Goal: Check status: Check status

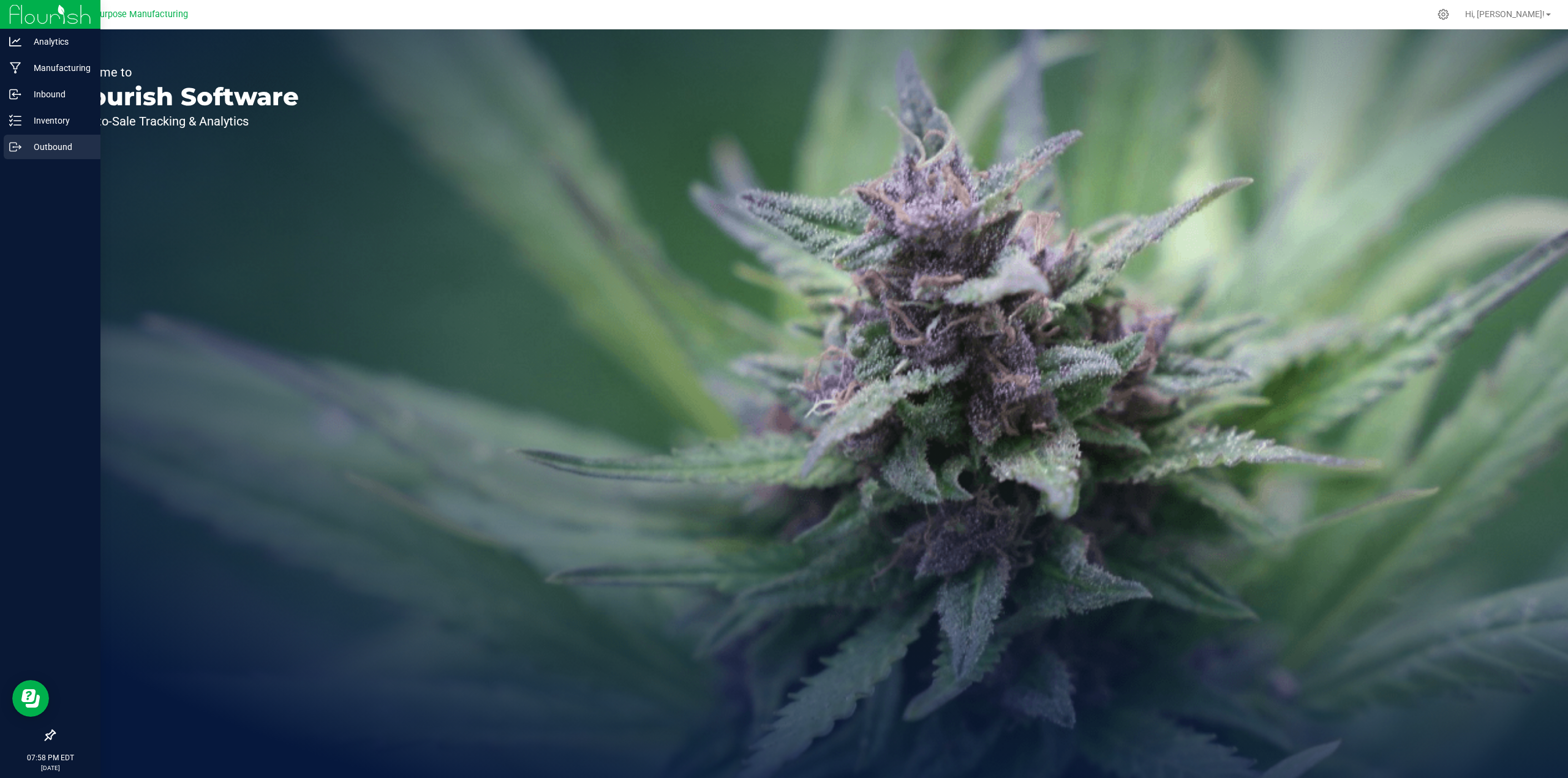
click at [60, 149] on p "Outbound" at bounding box center [58, 147] width 73 height 14
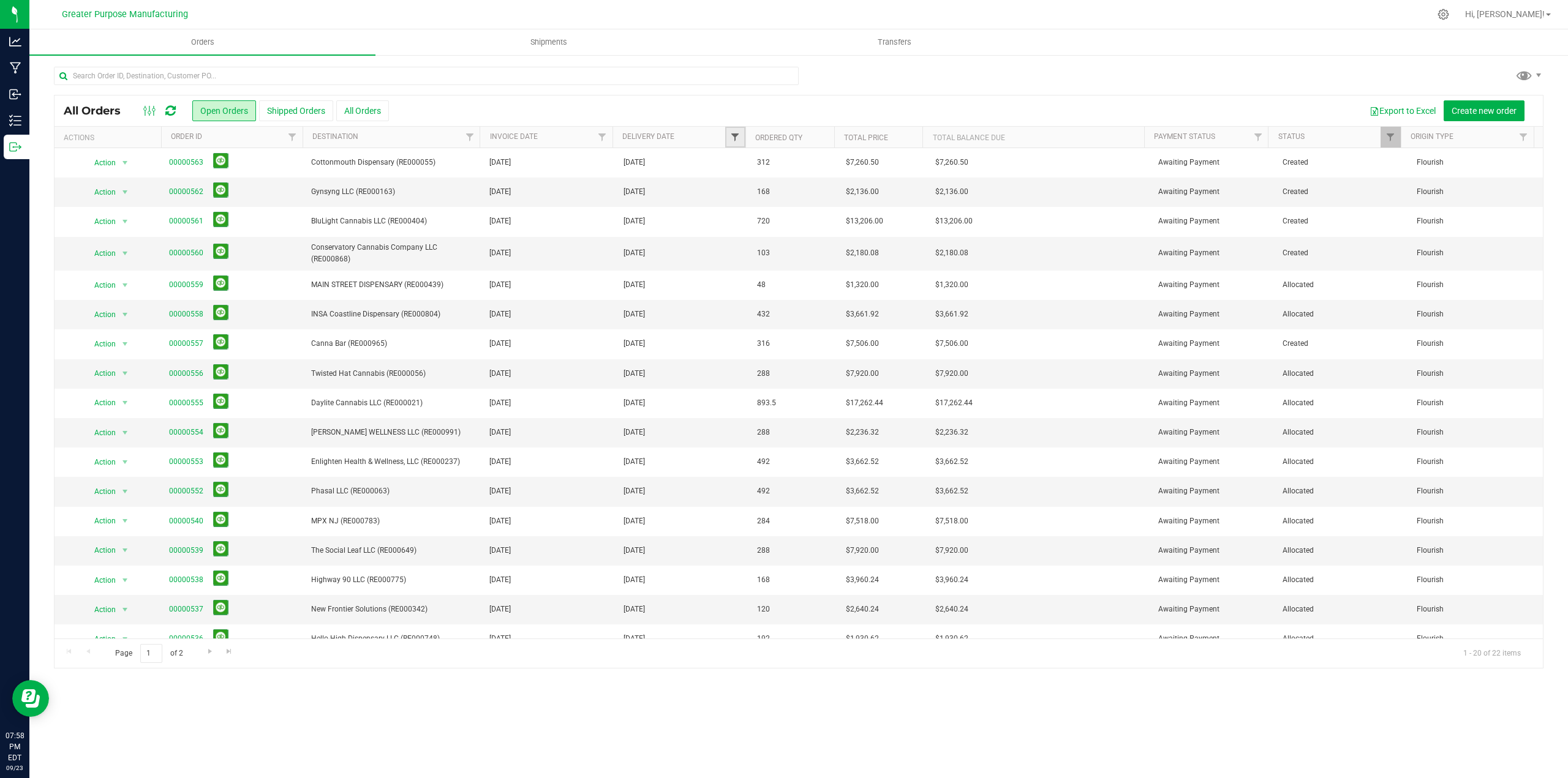
click at [739, 136] on span "Filter" at bounding box center [735, 137] width 10 height 10
click at [850, 207] on span "select" at bounding box center [849, 212] width 10 height 10
click at [800, 341] on link "24" at bounding box center [797, 339] width 18 height 19
type input "9/24/2025"
click at [750, 240] on button "Filter" at bounding box center [762, 243] width 59 height 27
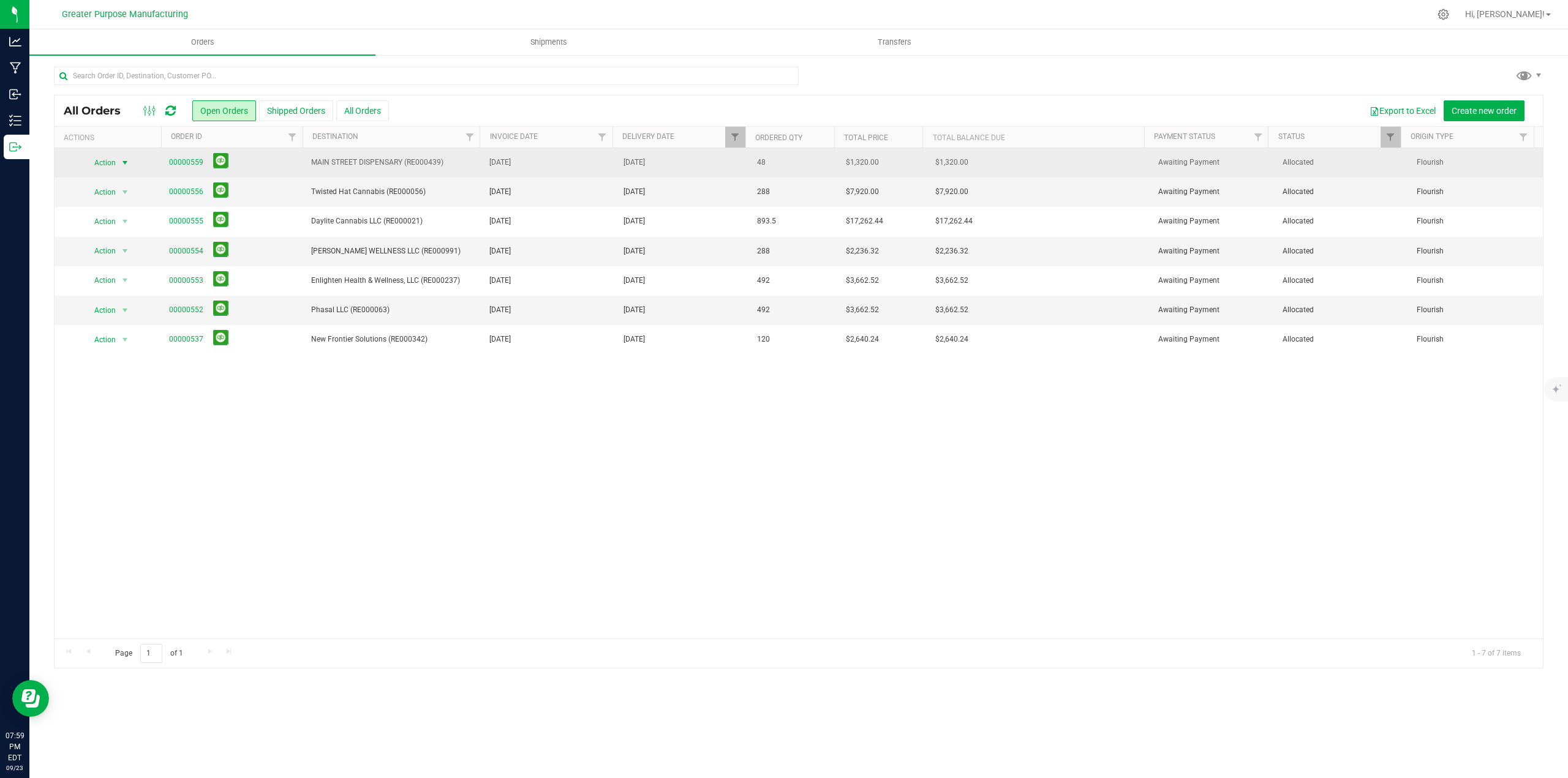
click at [126, 163] on span "select" at bounding box center [125, 163] width 10 height 10
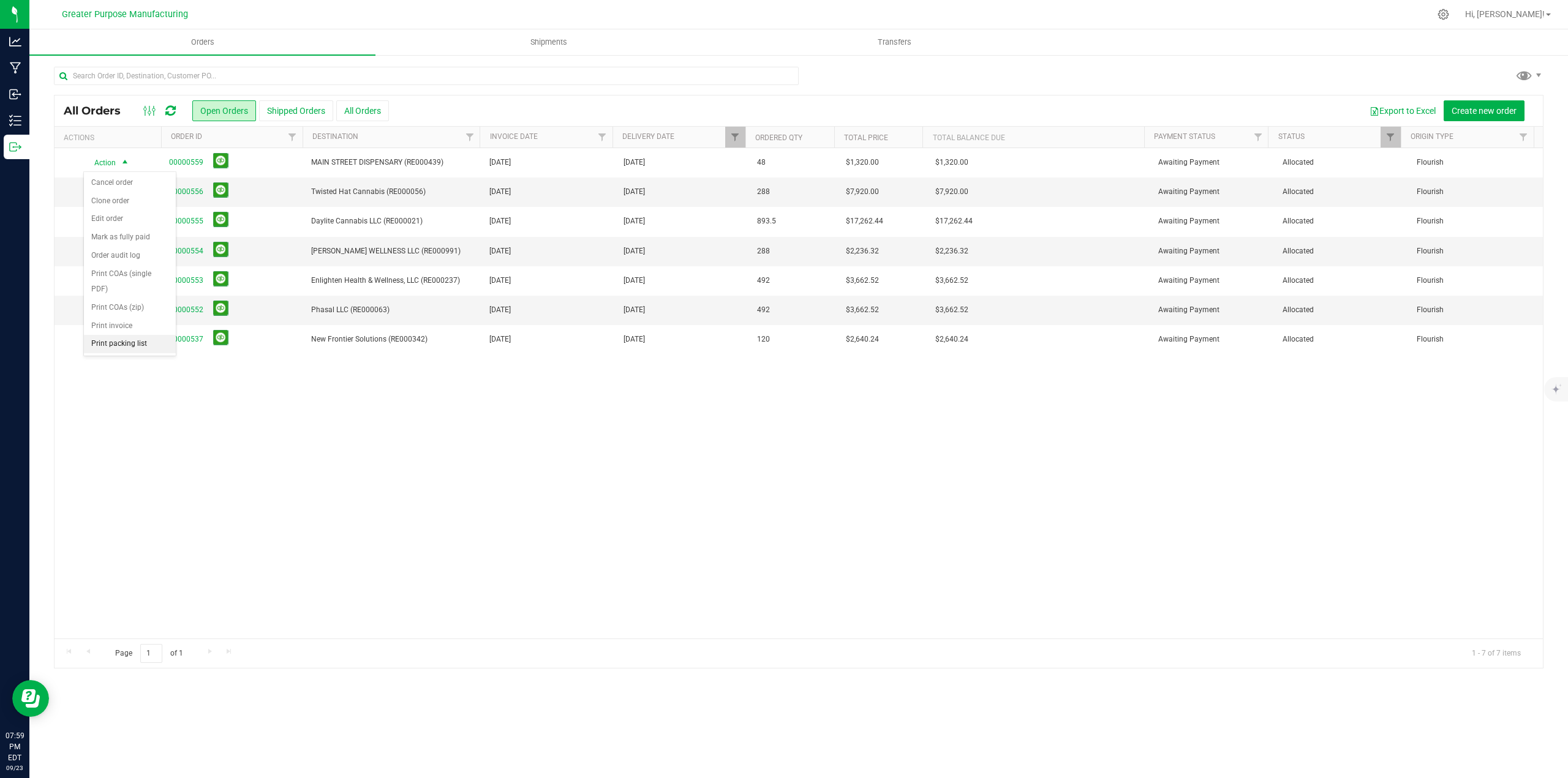
click at [114, 344] on li "Print packing list" at bounding box center [130, 344] width 92 height 19
click at [124, 191] on span "select" at bounding box center [125, 192] width 10 height 10
click at [117, 379] on li "Print packing list" at bounding box center [130, 374] width 92 height 19
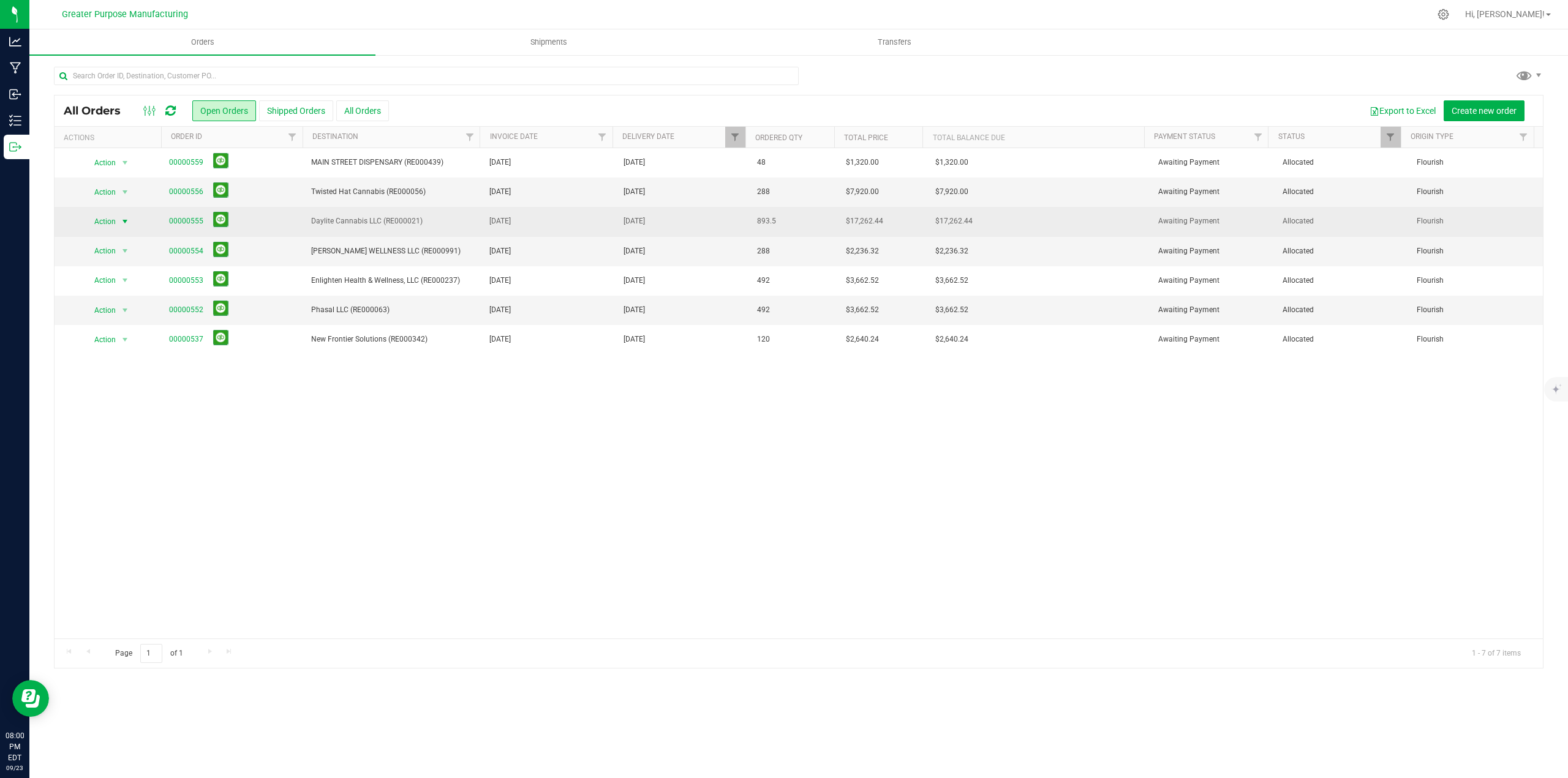
click at [126, 223] on span "select" at bounding box center [125, 222] width 10 height 10
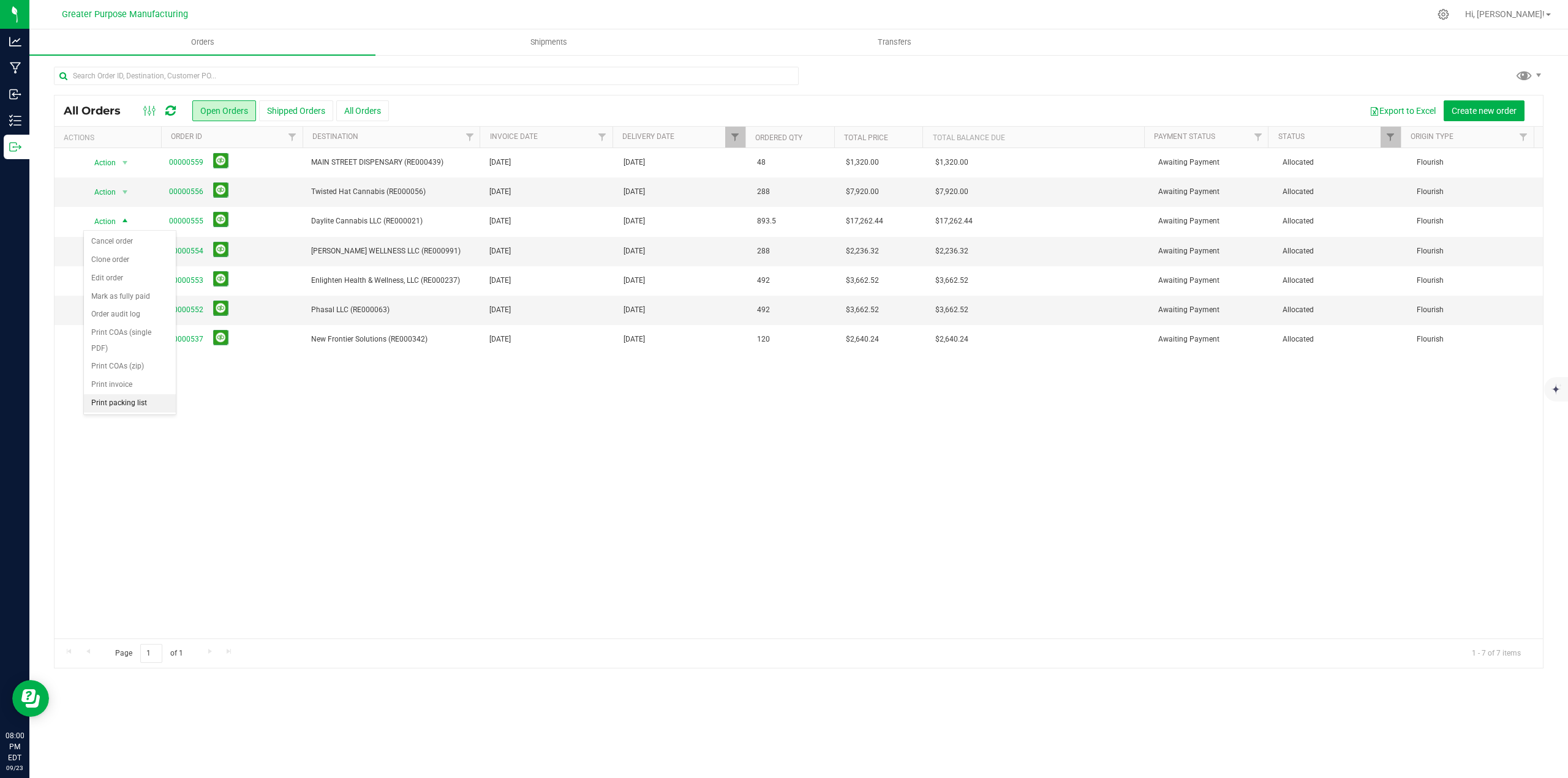
click at [113, 404] on li "Print packing list" at bounding box center [130, 404] width 92 height 19
click at [124, 250] on span "select" at bounding box center [125, 251] width 10 height 10
click at [105, 433] on li "Print packing list" at bounding box center [130, 433] width 92 height 19
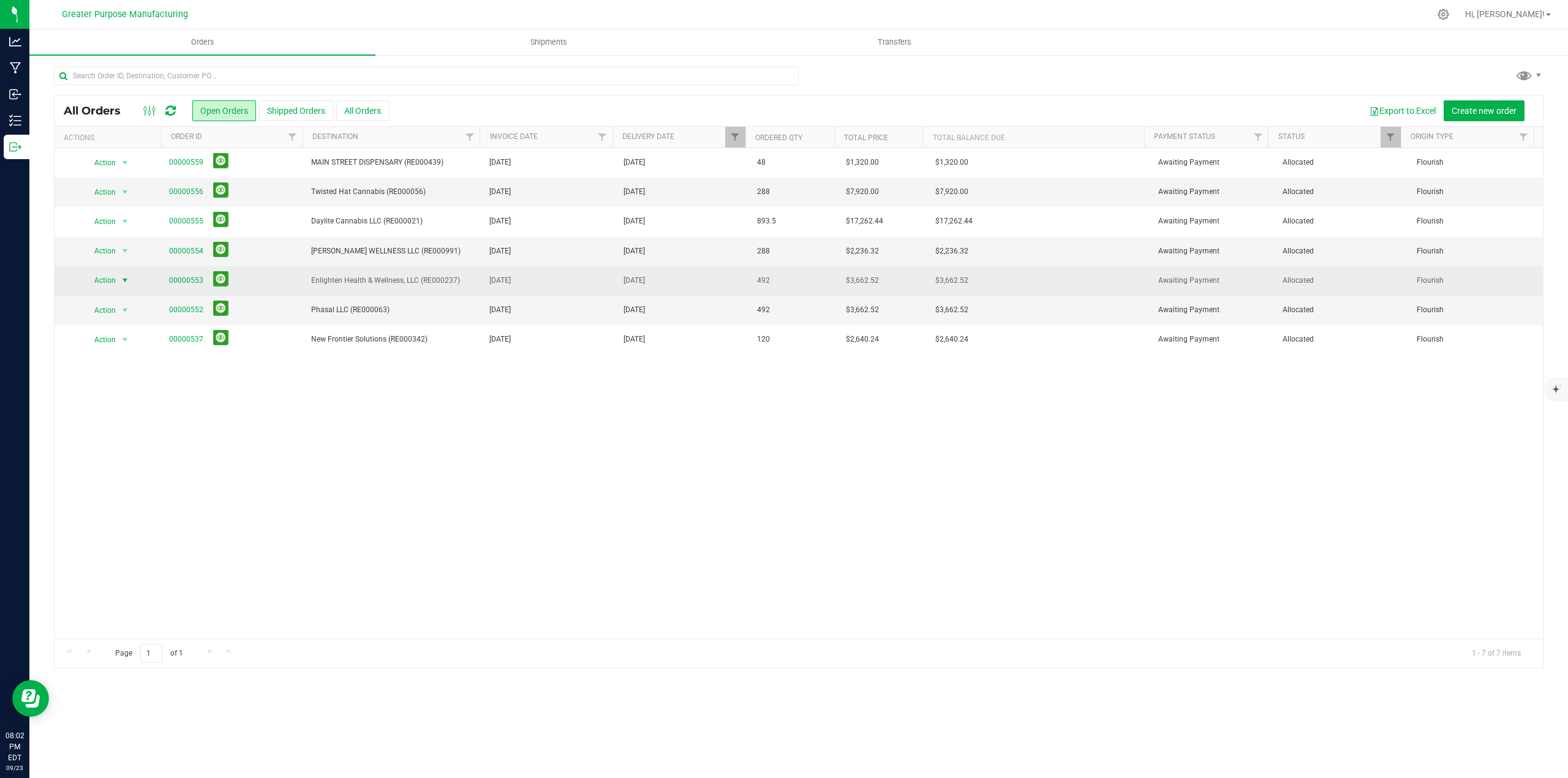
click at [127, 284] on span "select" at bounding box center [125, 281] width 10 height 10
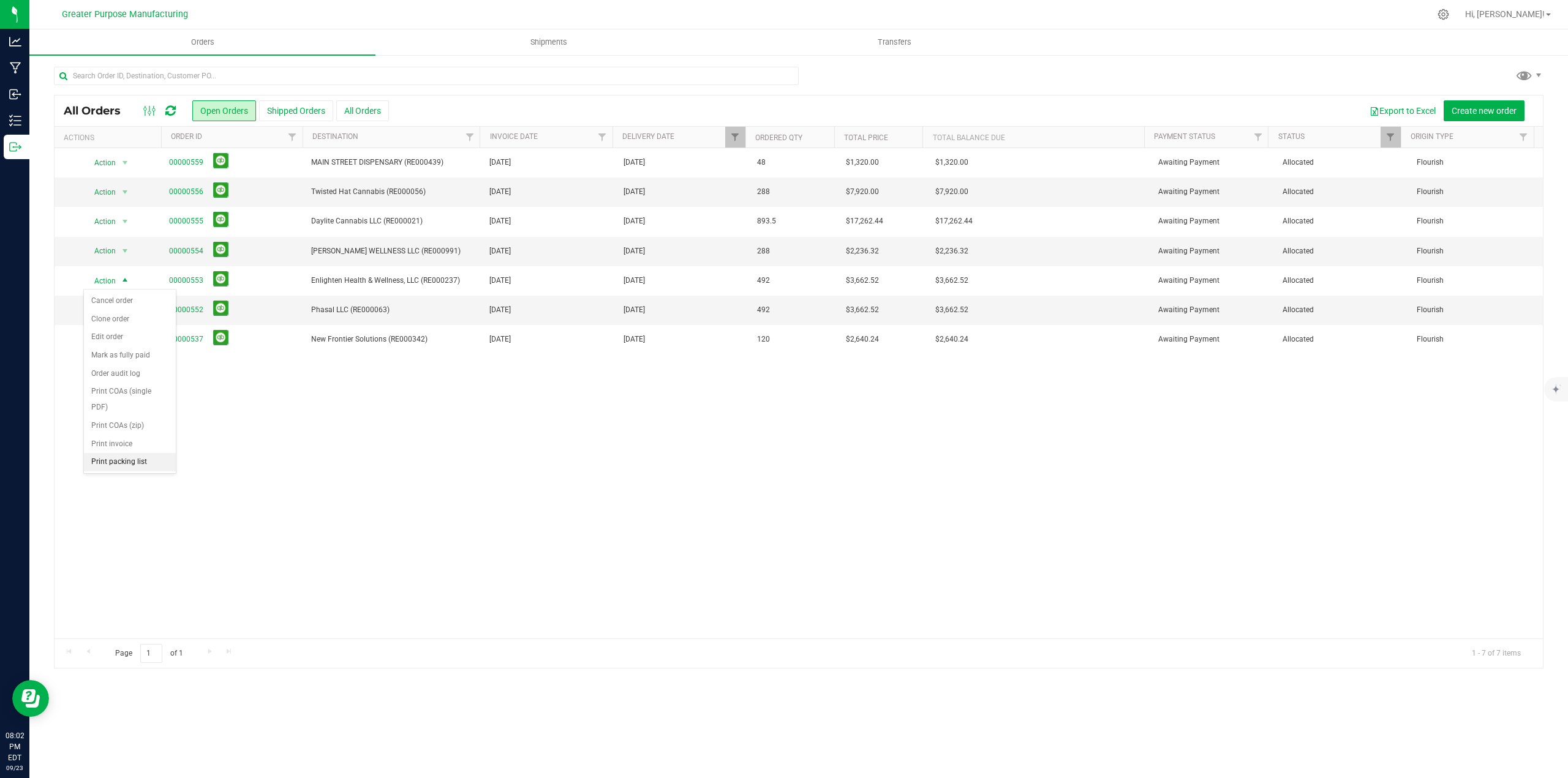
click at [131, 463] on li "Print packing list" at bounding box center [130, 462] width 92 height 19
click at [123, 312] on span "select" at bounding box center [125, 310] width 10 height 10
click at [125, 492] on li "Print packing list" at bounding box center [130, 492] width 92 height 19
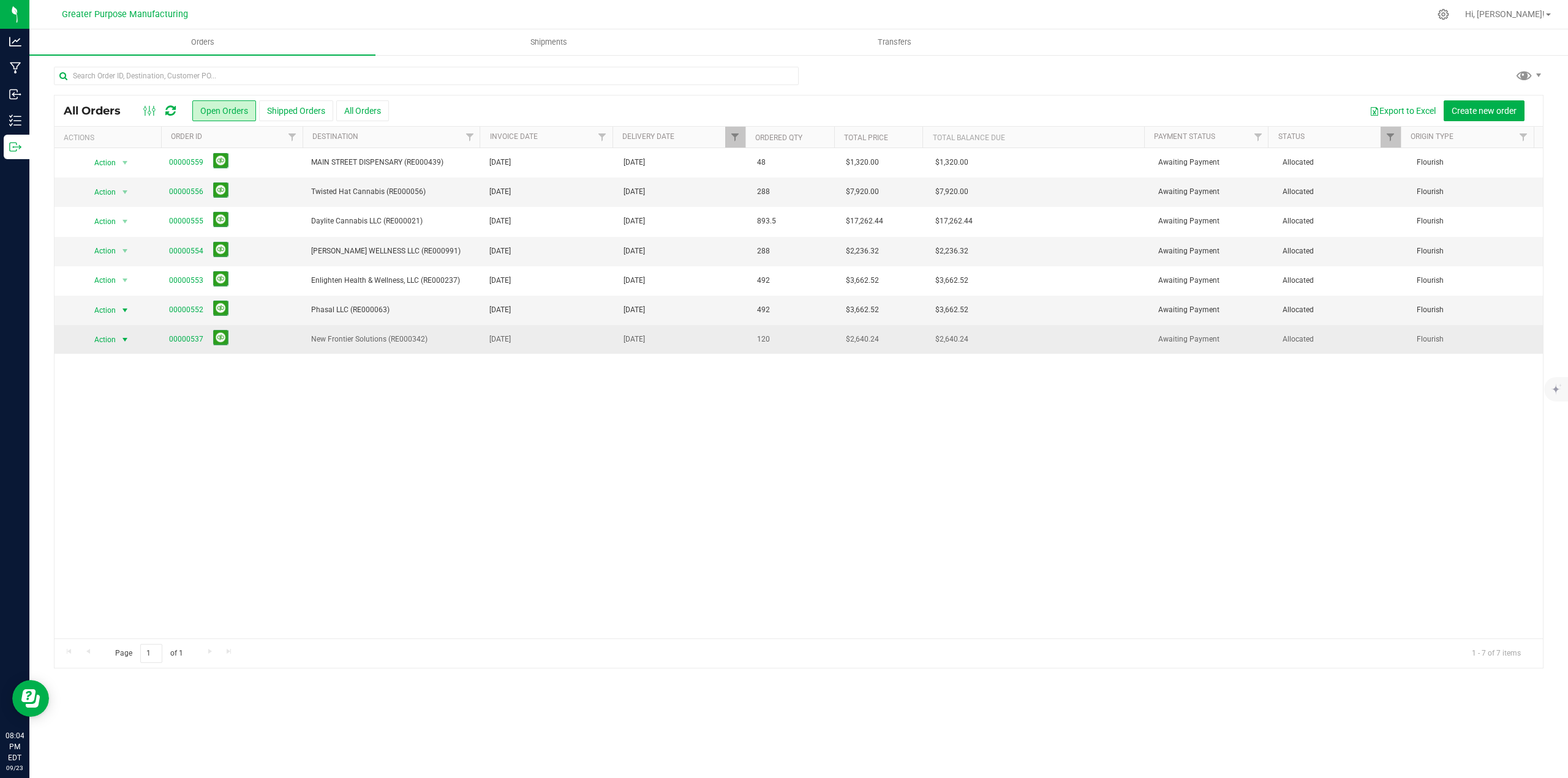
click at [126, 338] on span "select" at bounding box center [125, 340] width 10 height 10
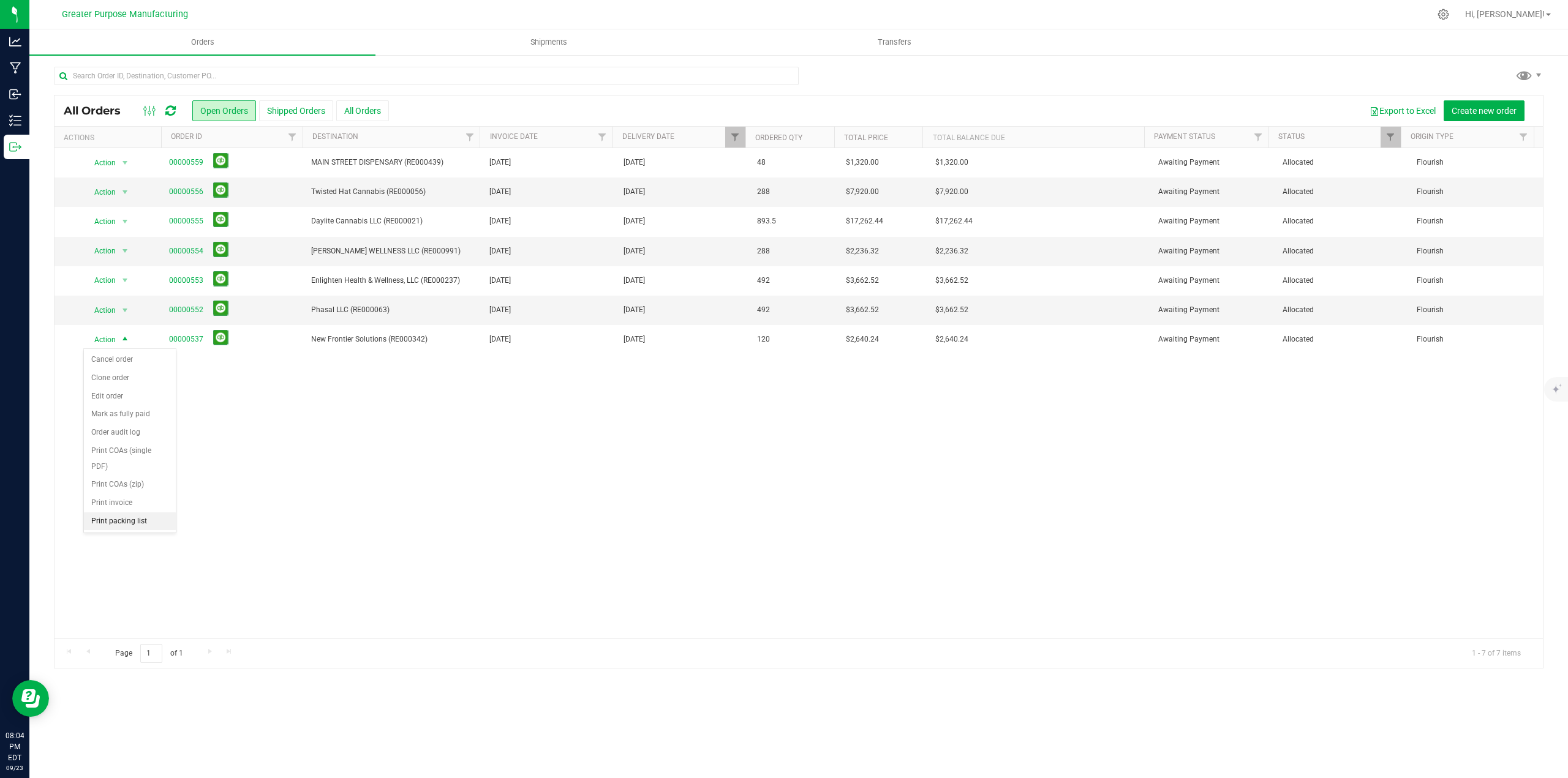
click at [140, 517] on li "Print packing list" at bounding box center [130, 522] width 92 height 19
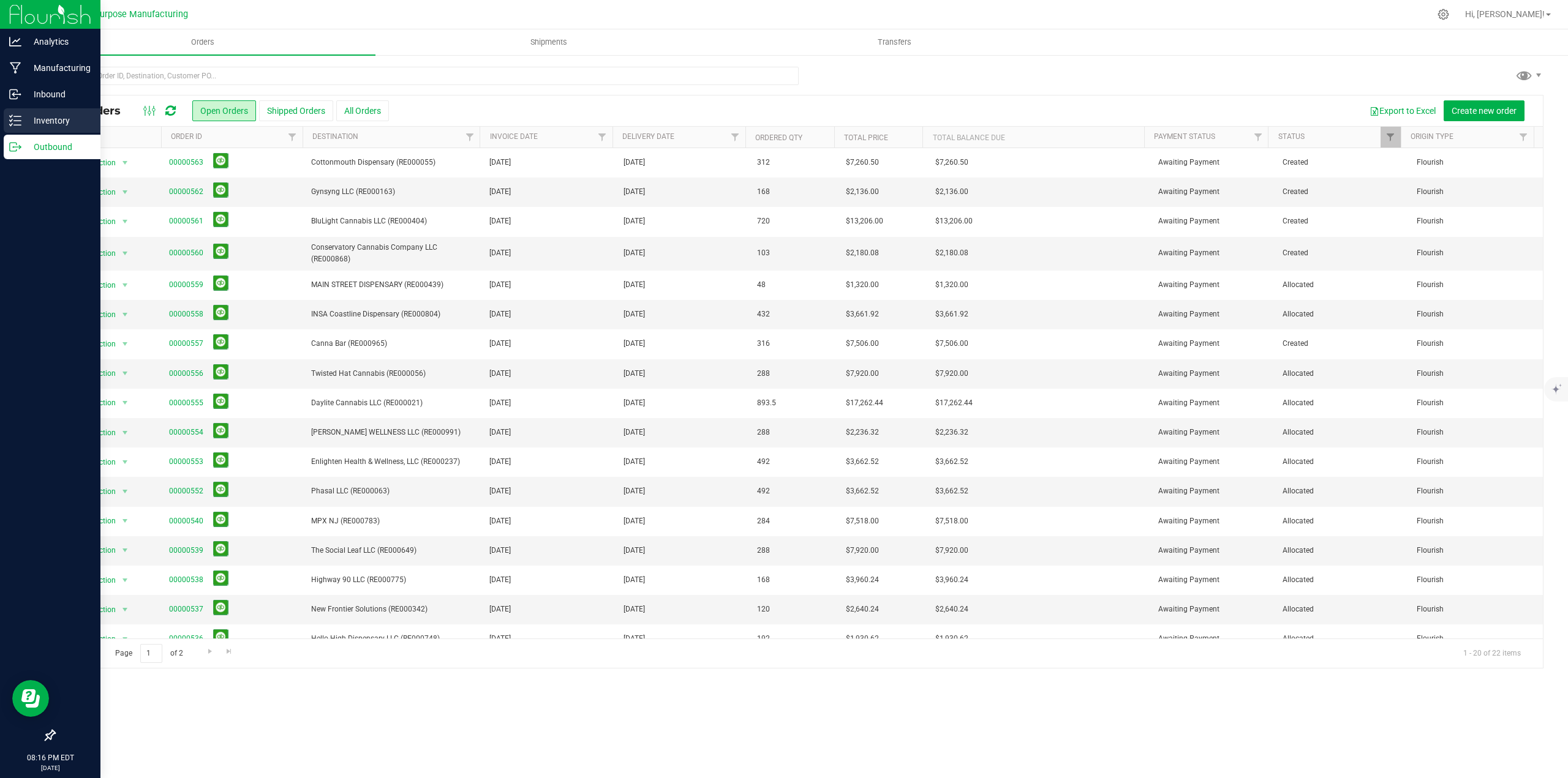
click at [50, 118] on p "Inventory" at bounding box center [58, 120] width 73 height 14
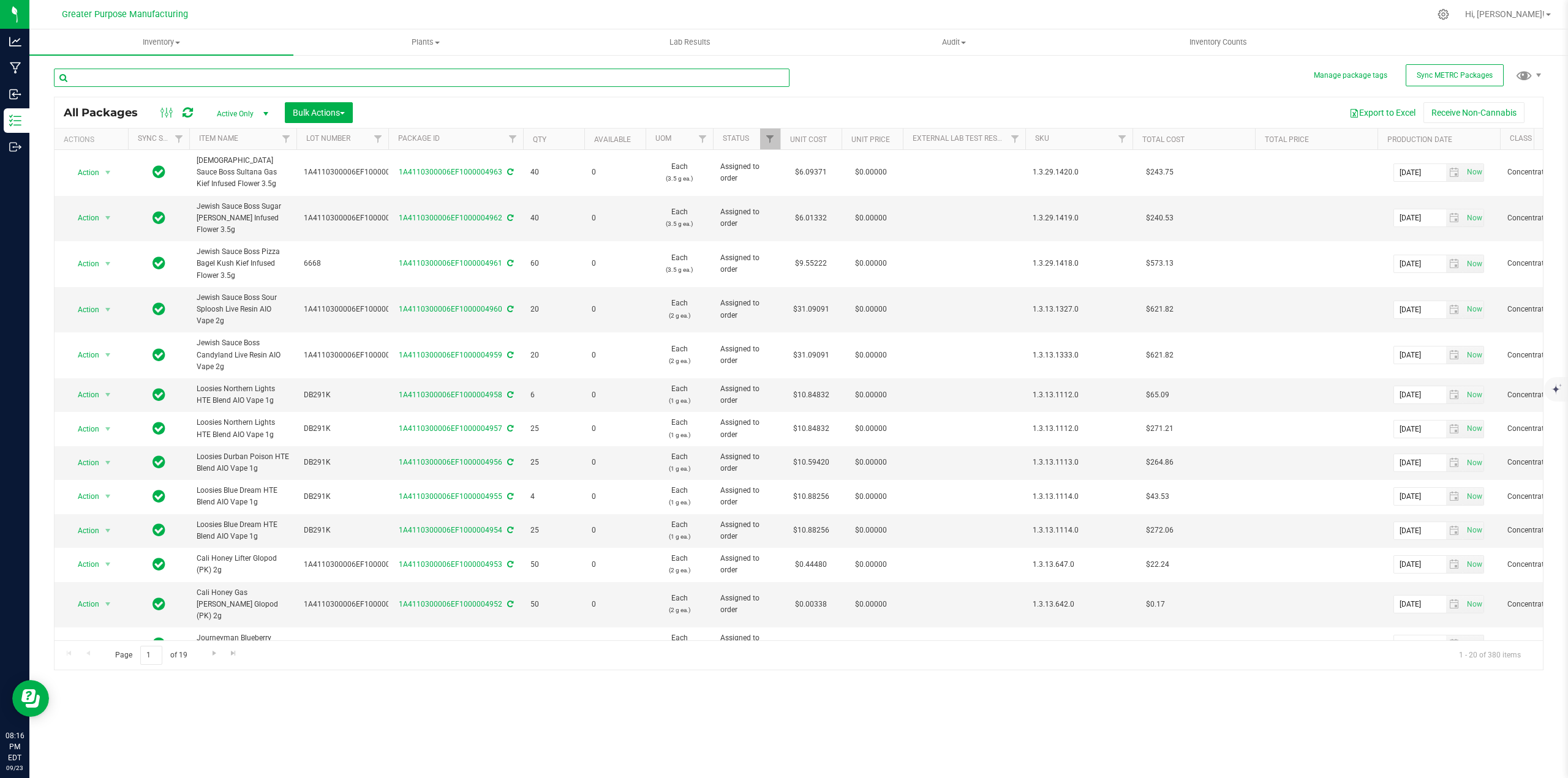
click at [369, 70] on input "text" at bounding box center [422, 78] width 736 height 19
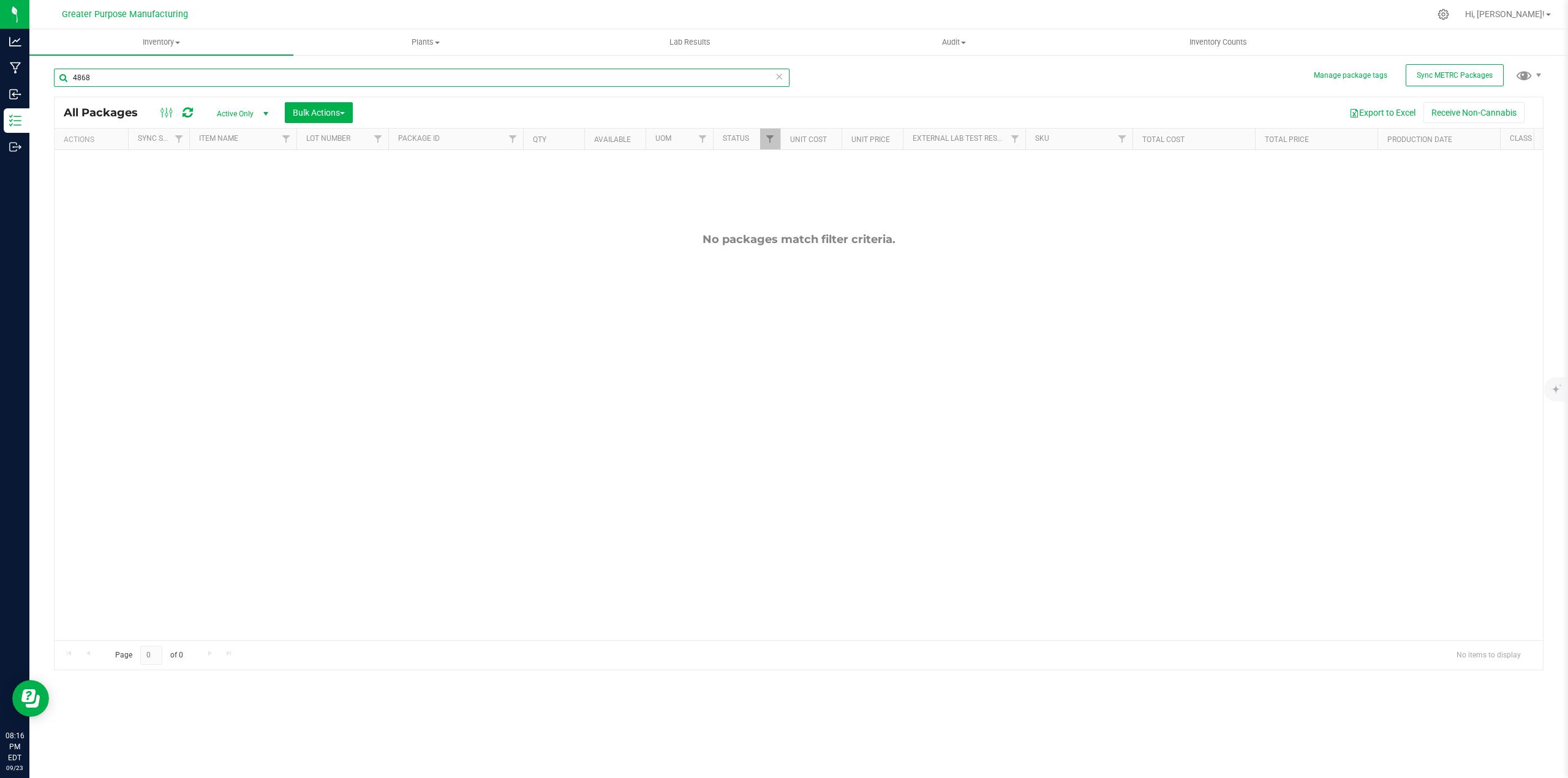
type input "4868"
click at [266, 114] on span "select" at bounding box center [266, 114] width 10 height 10
click at [225, 188] on li "All" at bounding box center [240, 188] width 66 height 19
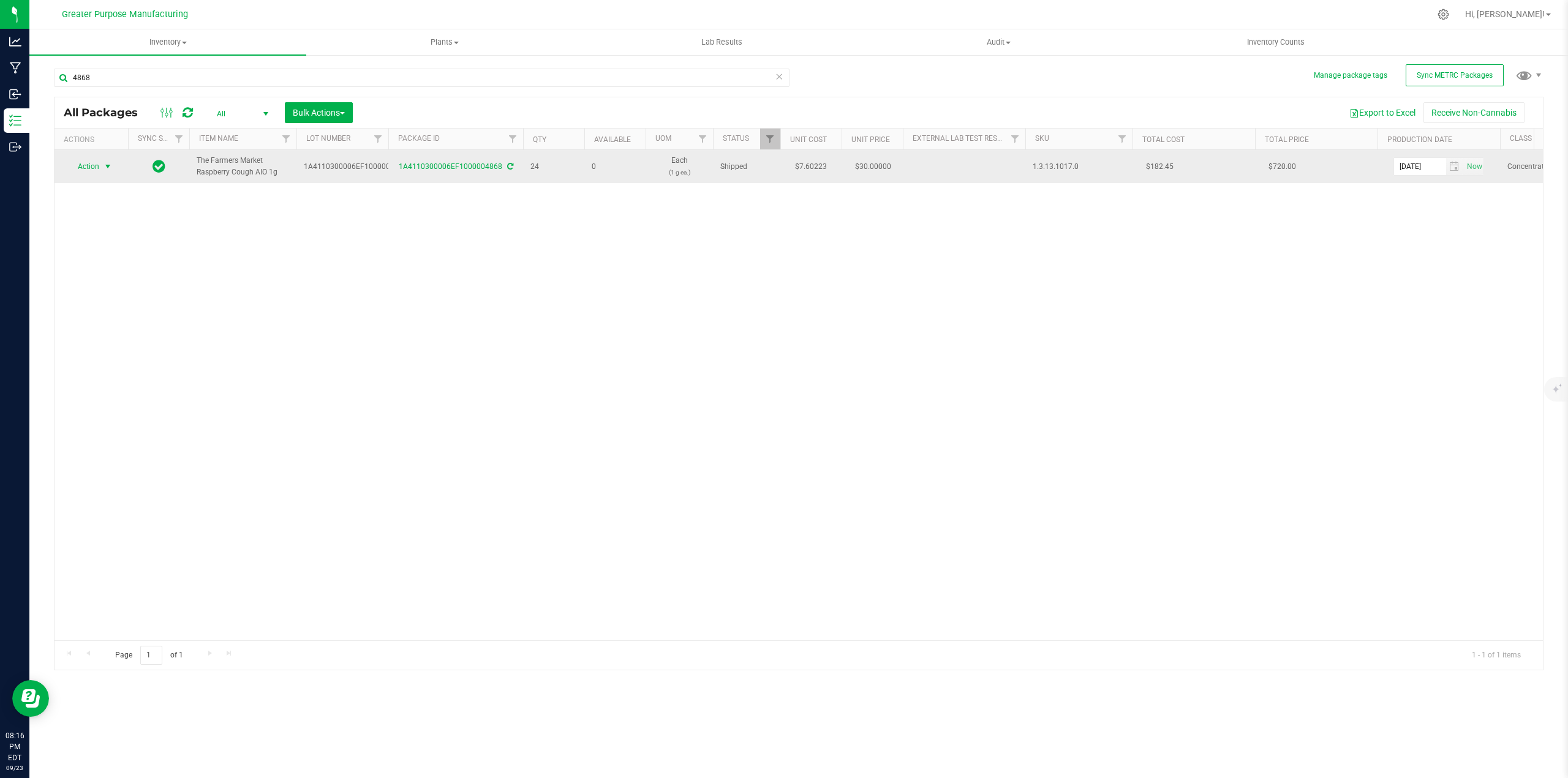
click at [106, 168] on span "select" at bounding box center [108, 167] width 10 height 10
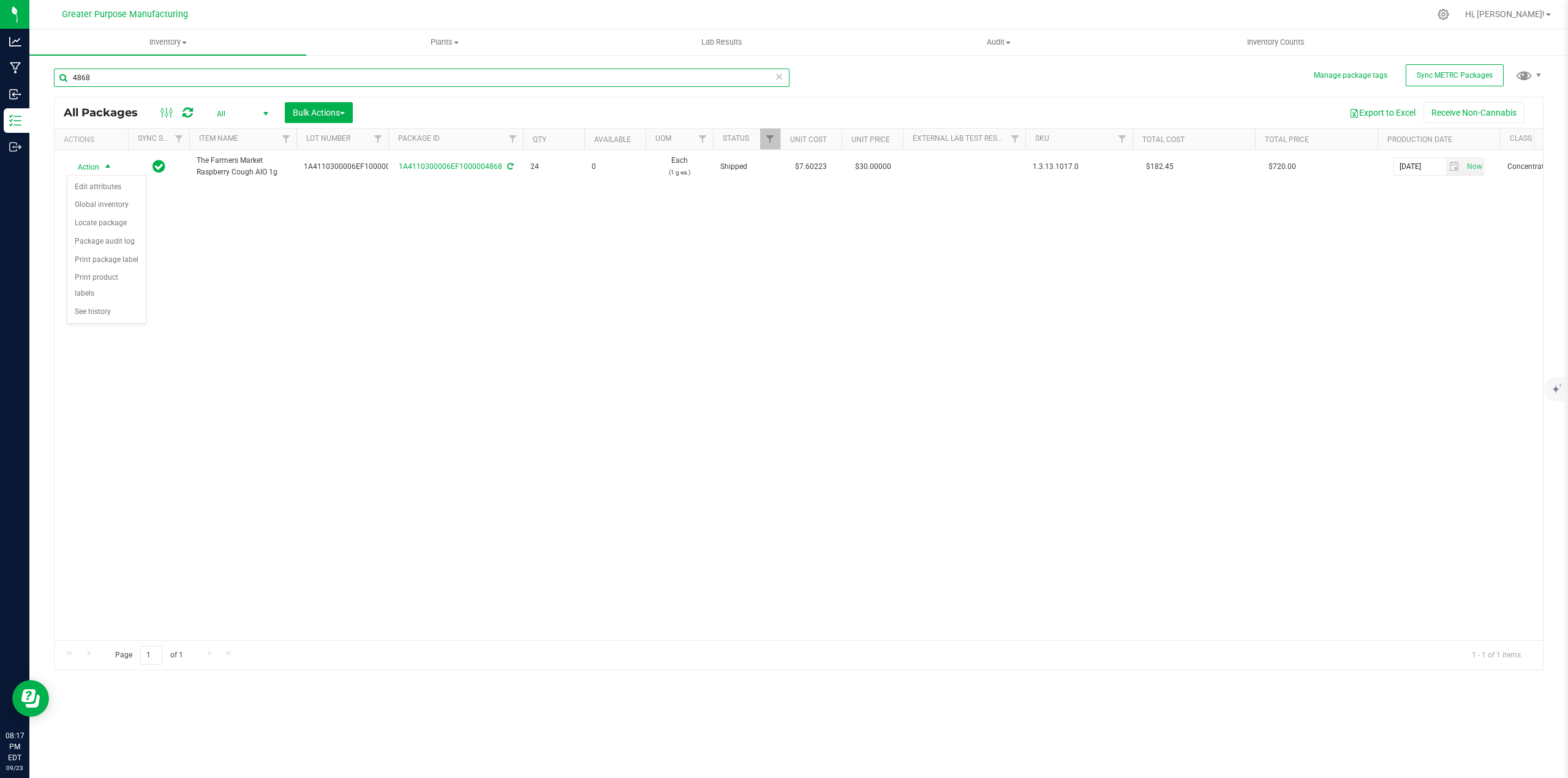
click at [154, 81] on input "4868" at bounding box center [422, 78] width 736 height 19
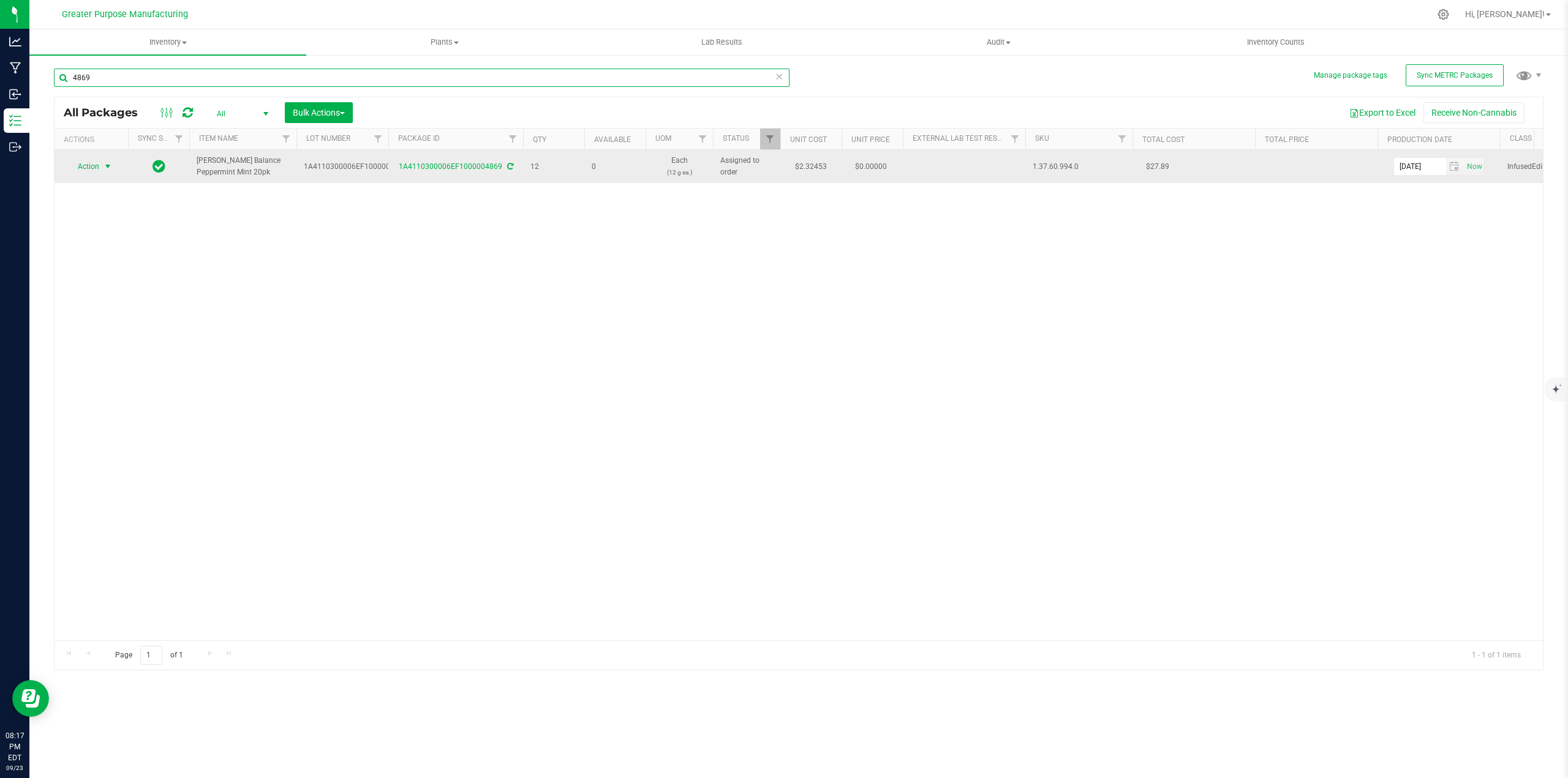
type input "4869"
click at [102, 168] on span "select" at bounding box center [107, 166] width 15 height 17
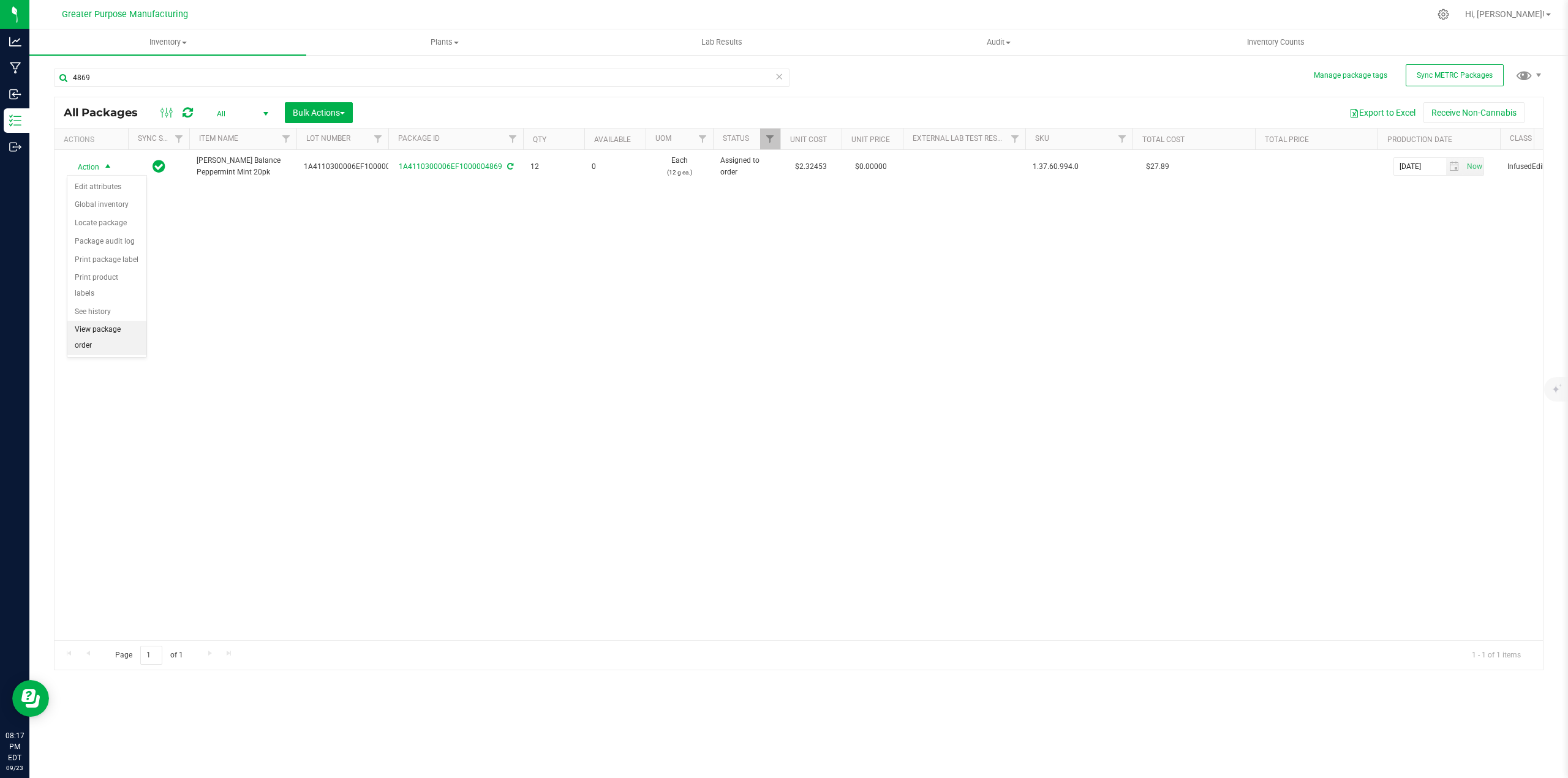
click at [110, 321] on li "View package order" at bounding box center [107, 338] width 79 height 34
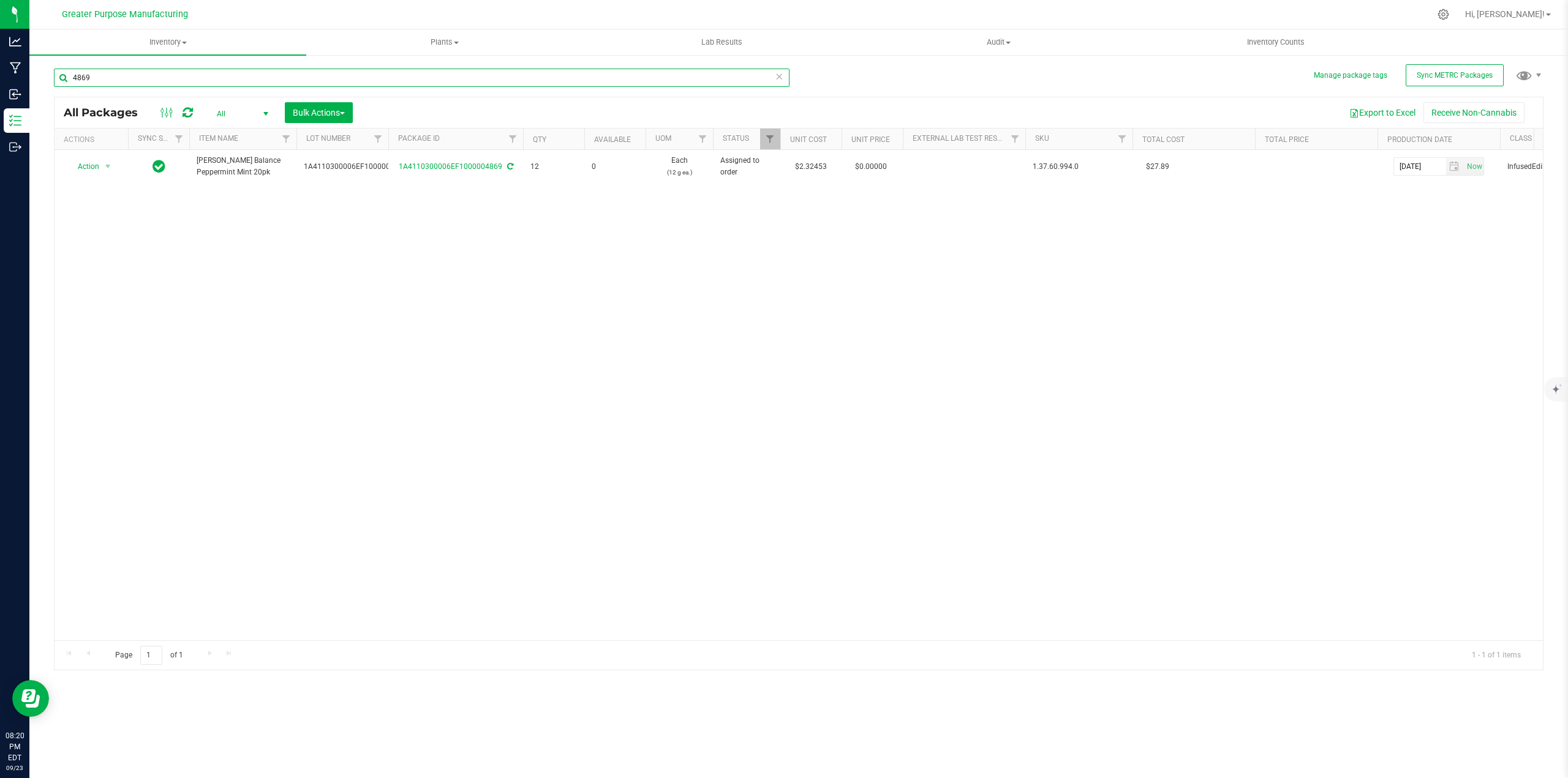
drag, startPoint x: 112, startPoint y: 81, endPoint x: 83, endPoint y: 78, distance: 29.2
click at [83, 78] on input "4869" at bounding box center [422, 78] width 736 height 19
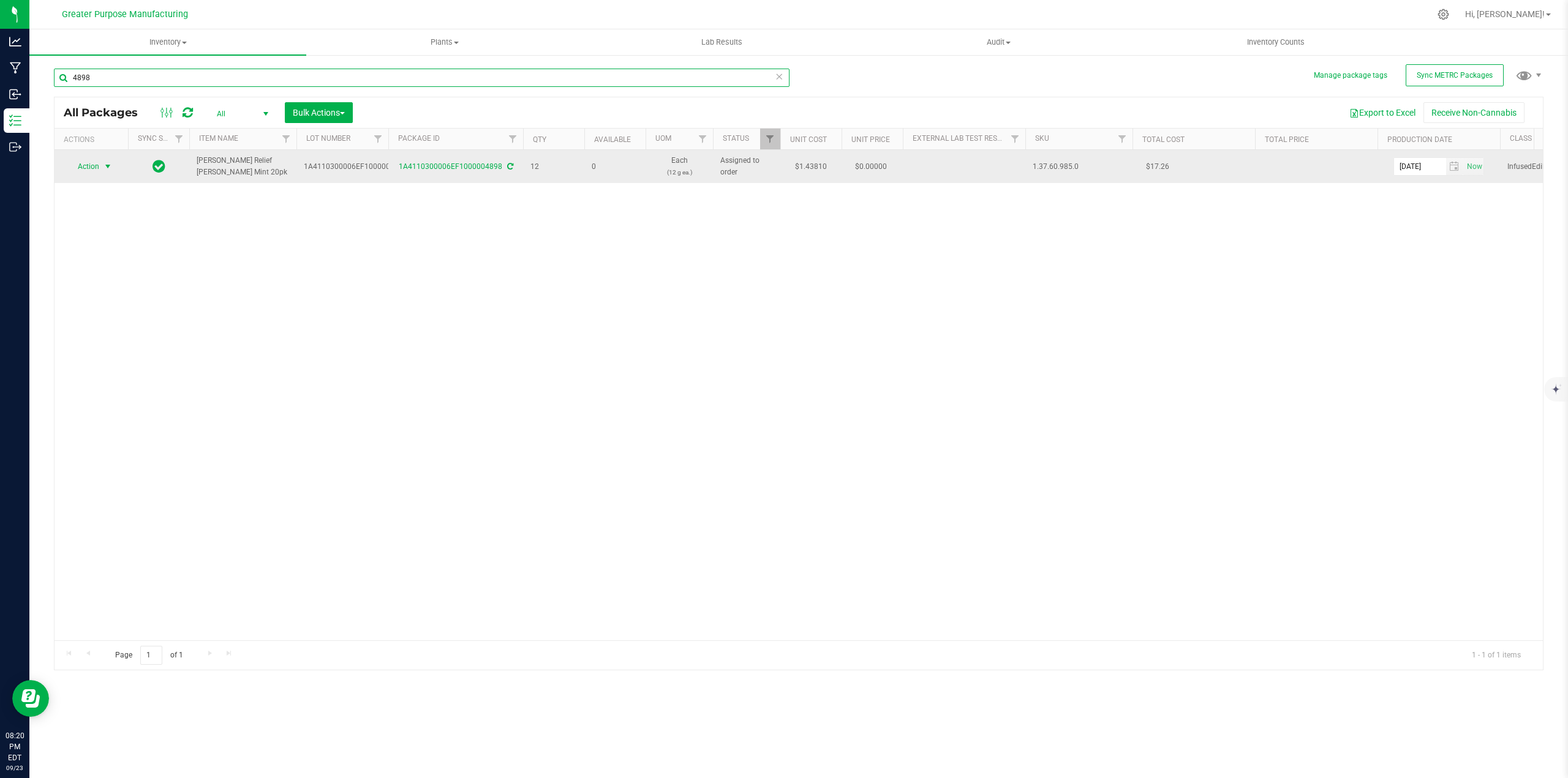
type input "4898"
click at [109, 166] on span "select" at bounding box center [108, 167] width 10 height 10
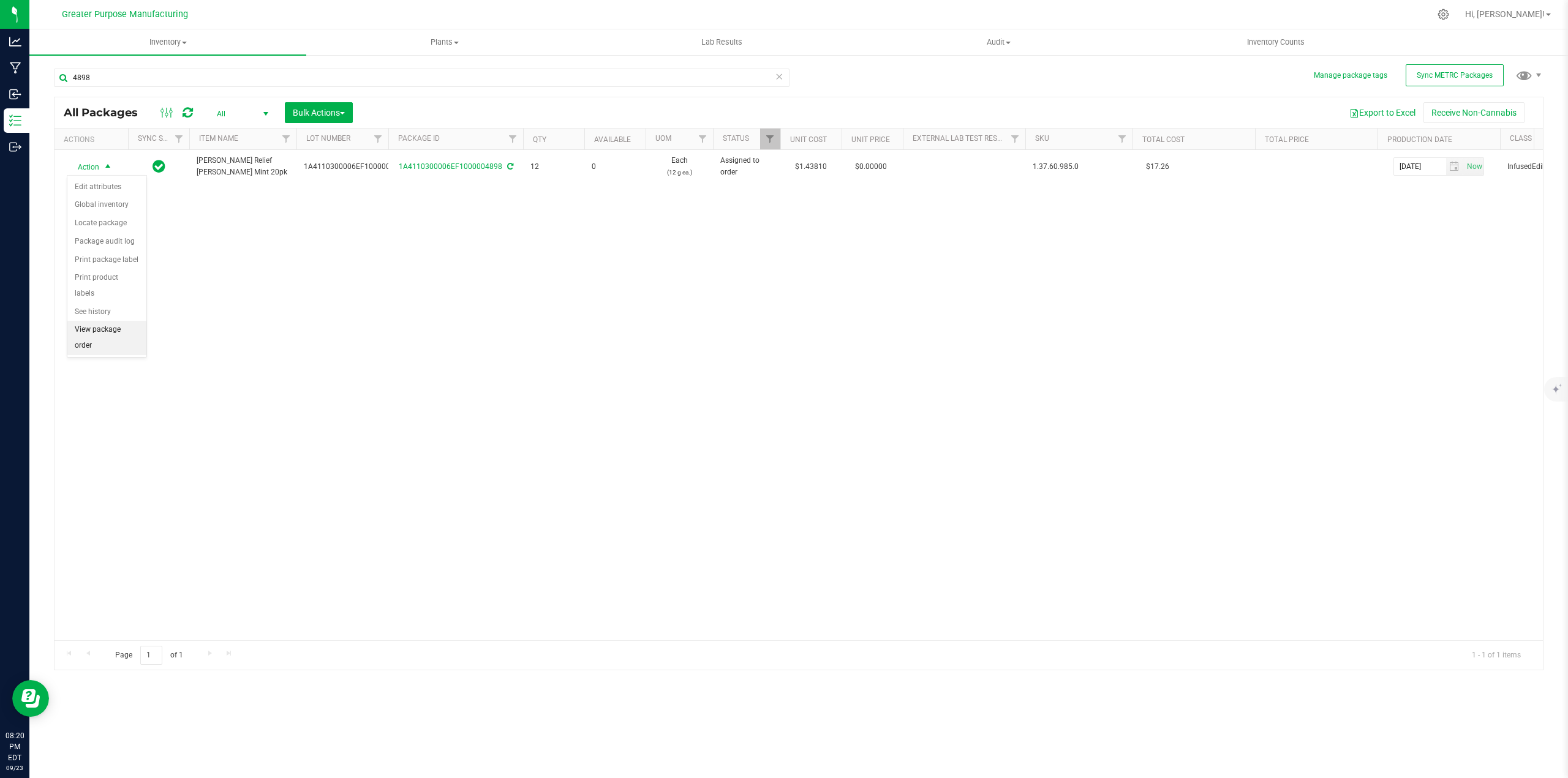
click at [104, 321] on li "View package order" at bounding box center [107, 338] width 79 height 34
